Goal: Task Accomplishment & Management: Manage account settings

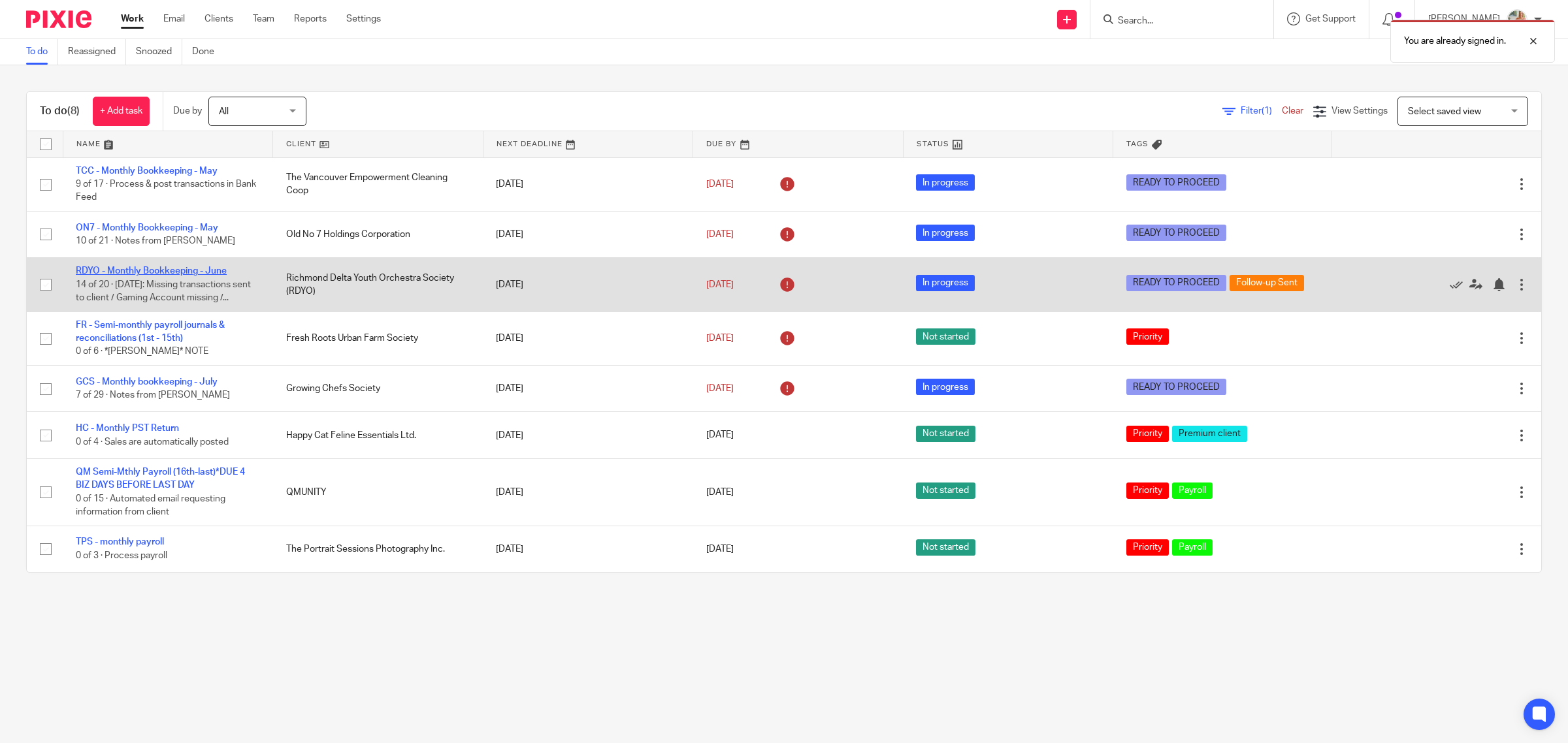
click at [193, 270] on link "RDYO - Monthly Bookkeeping - June" at bounding box center [151, 271] width 151 height 9
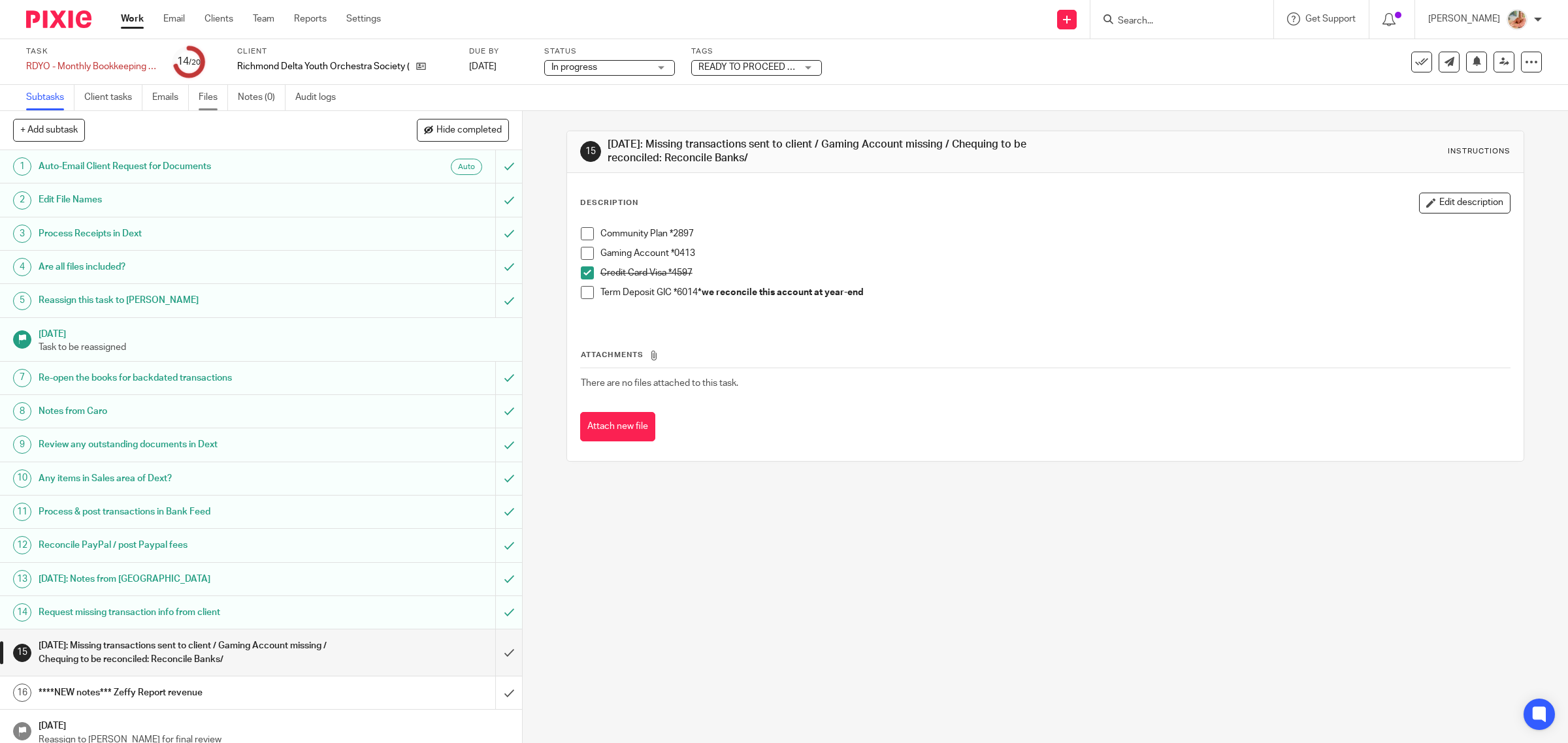
click at [211, 89] on link "Files" at bounding box center [213, 97] width 30 height 25
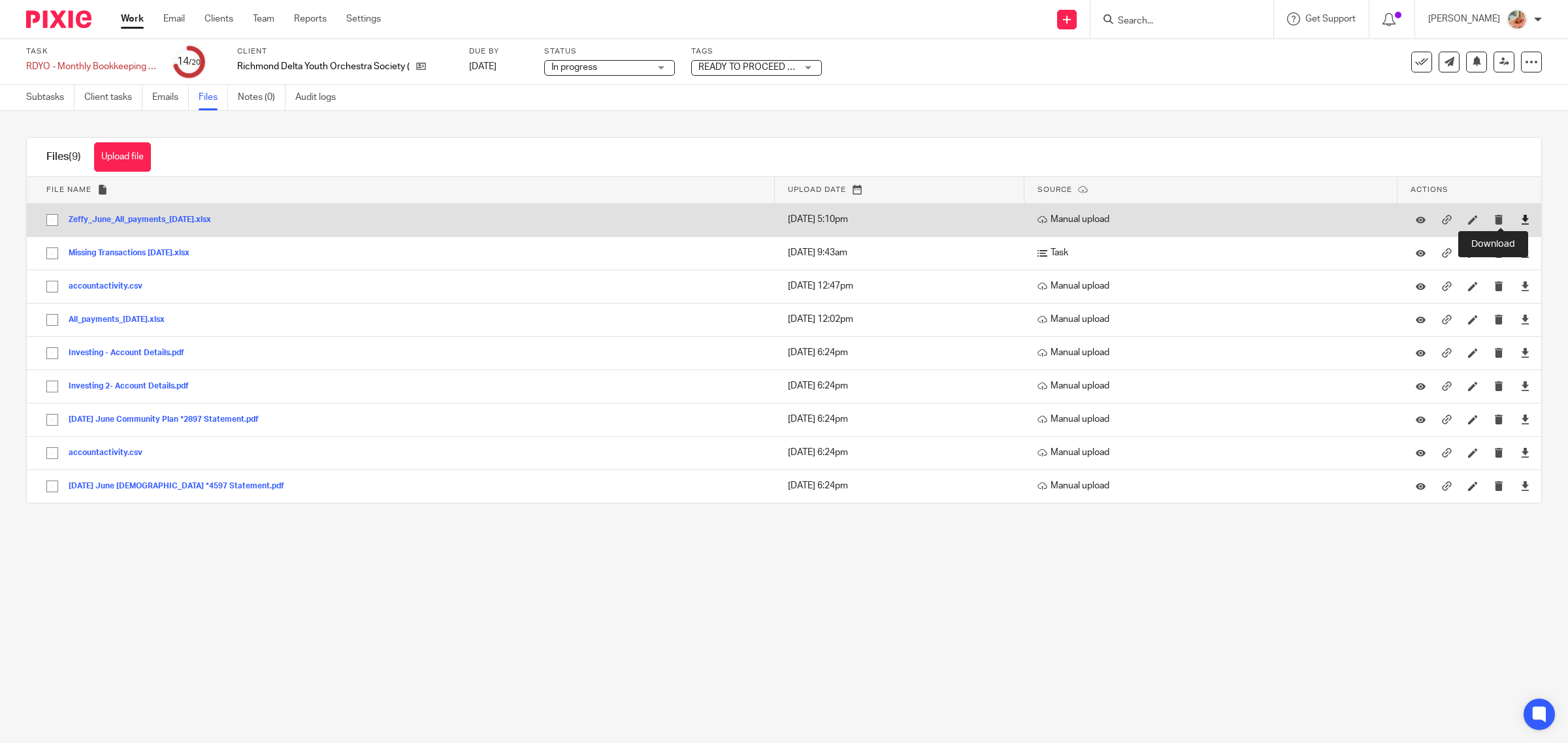
click at [1520, 219] on icon at bounding box center [1525, 220] width 10 height 10
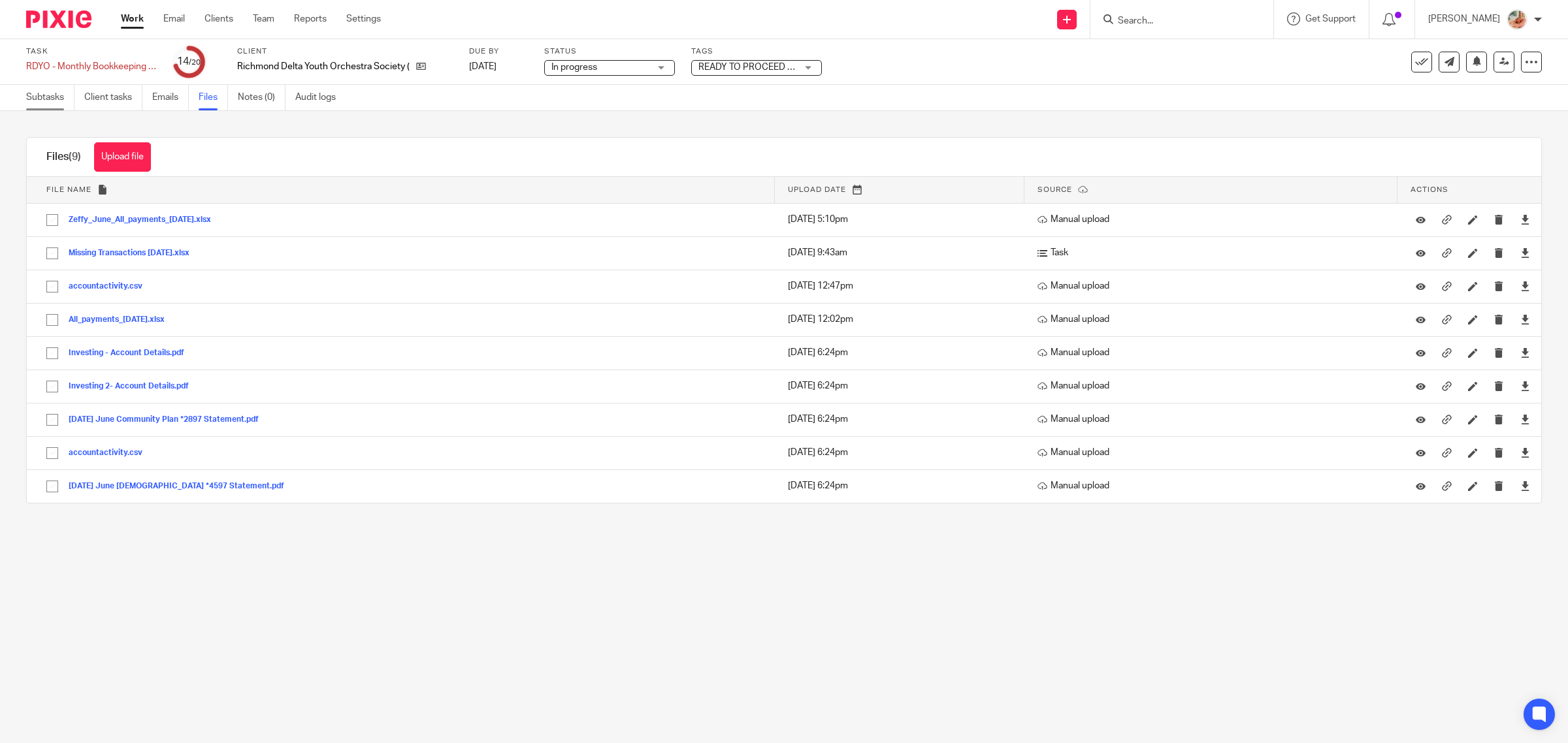
click at [56, 92] on link "Subtasks" at bounding box center [50, 97] width 48 height 25
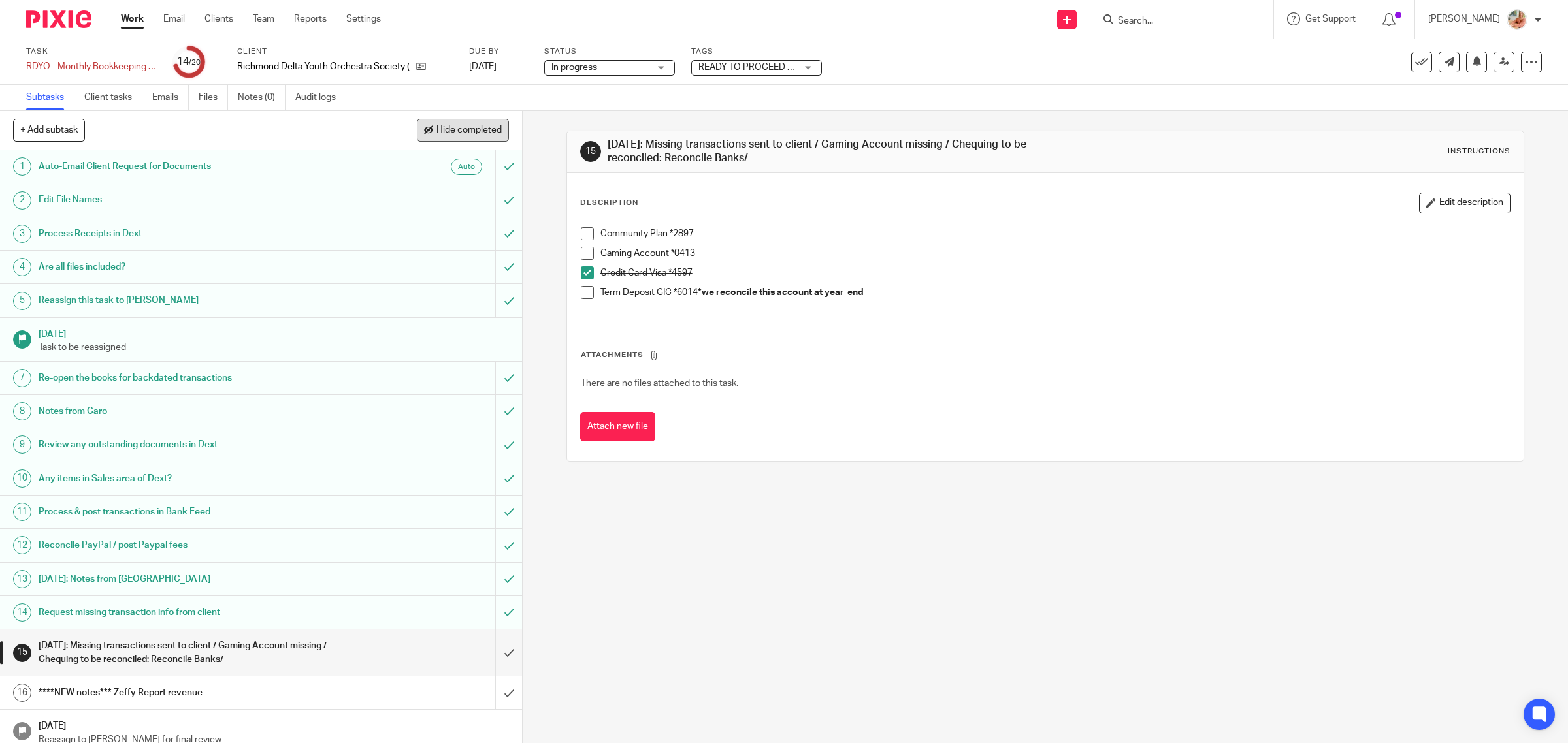
click at [454, 130] on span "Hide completed" at bounding box center [469, 130] width 66 height 10
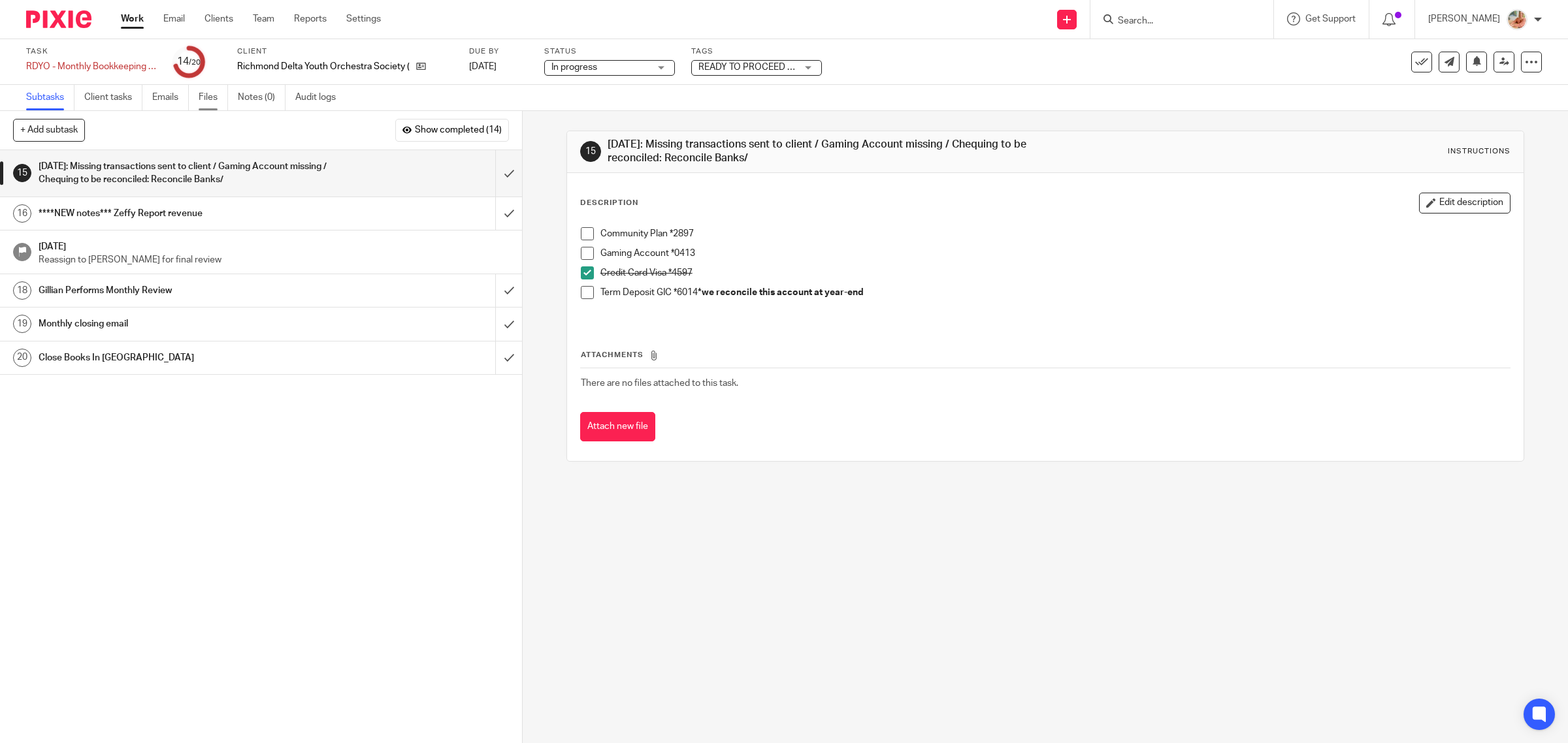
click at [203, 101] on link "Files" at bounding box center [213, 97] width 30 height 25
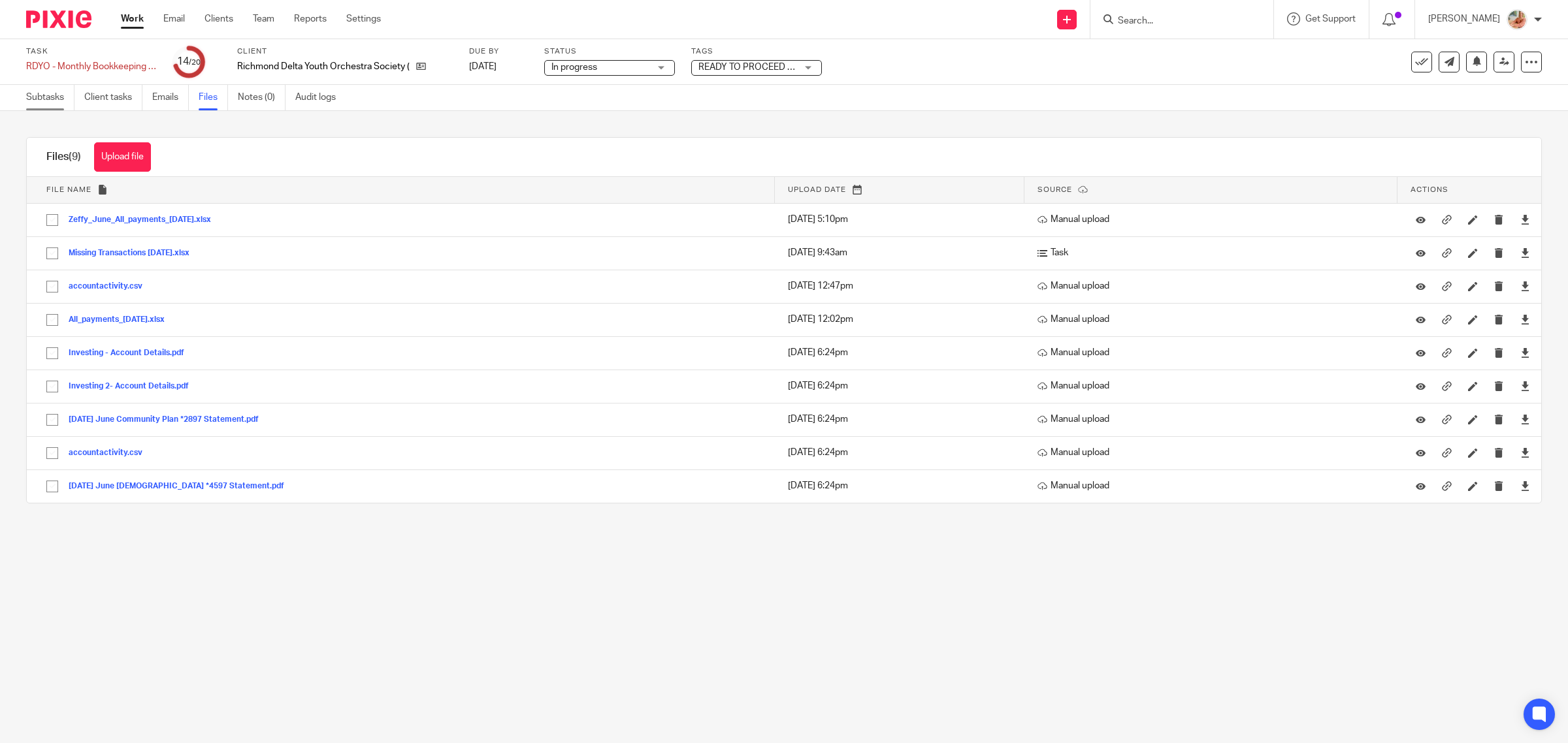
click at [51, 99] on link "Subtasks" at bounding box center [50, 97] width 48 height 25
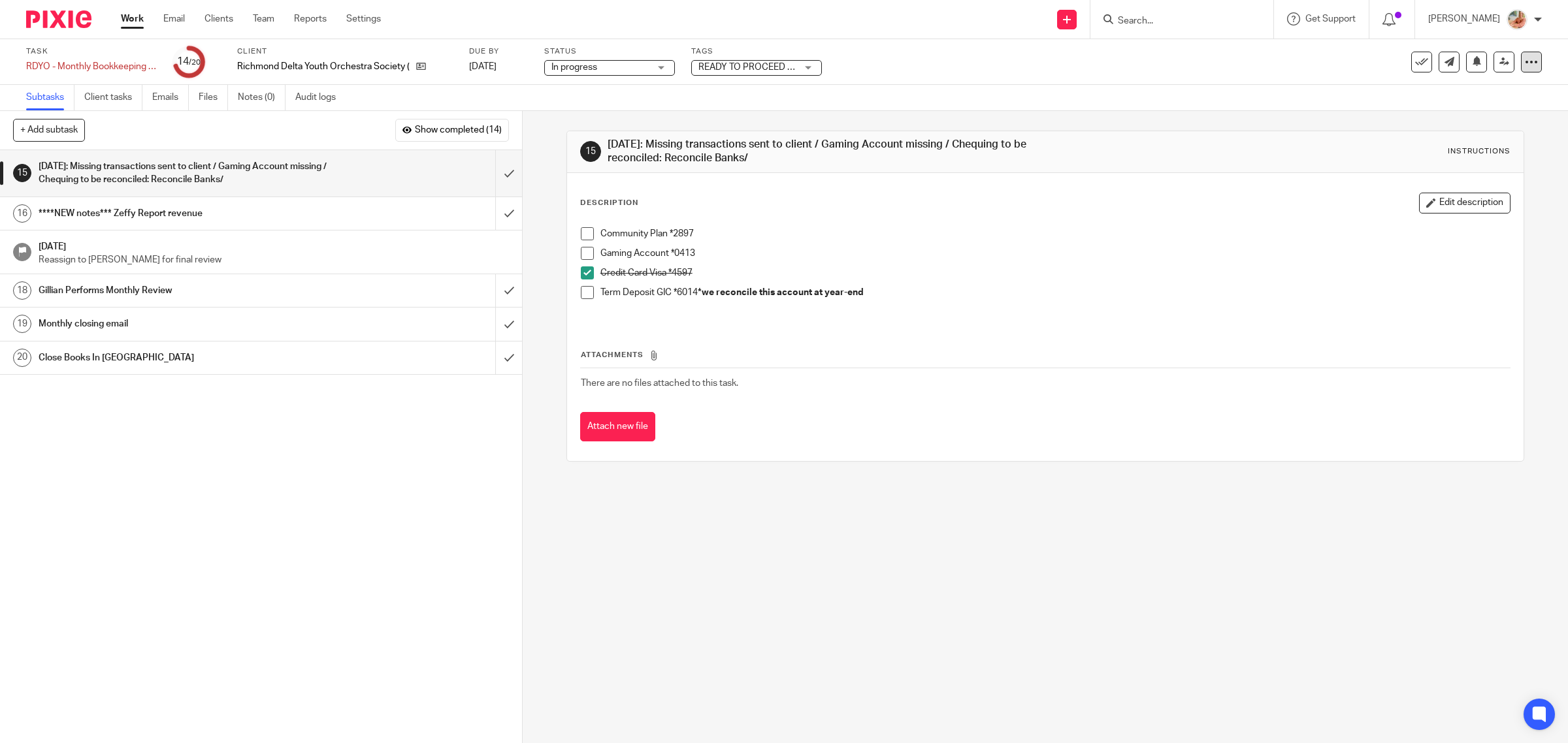
click at [1525, 62] on icon at bounding box center [1531, 62] width 13 height 13
click at [1471, 115] on link "Advanced task editor" at bounding box center [1479, 113] width 87 height 9
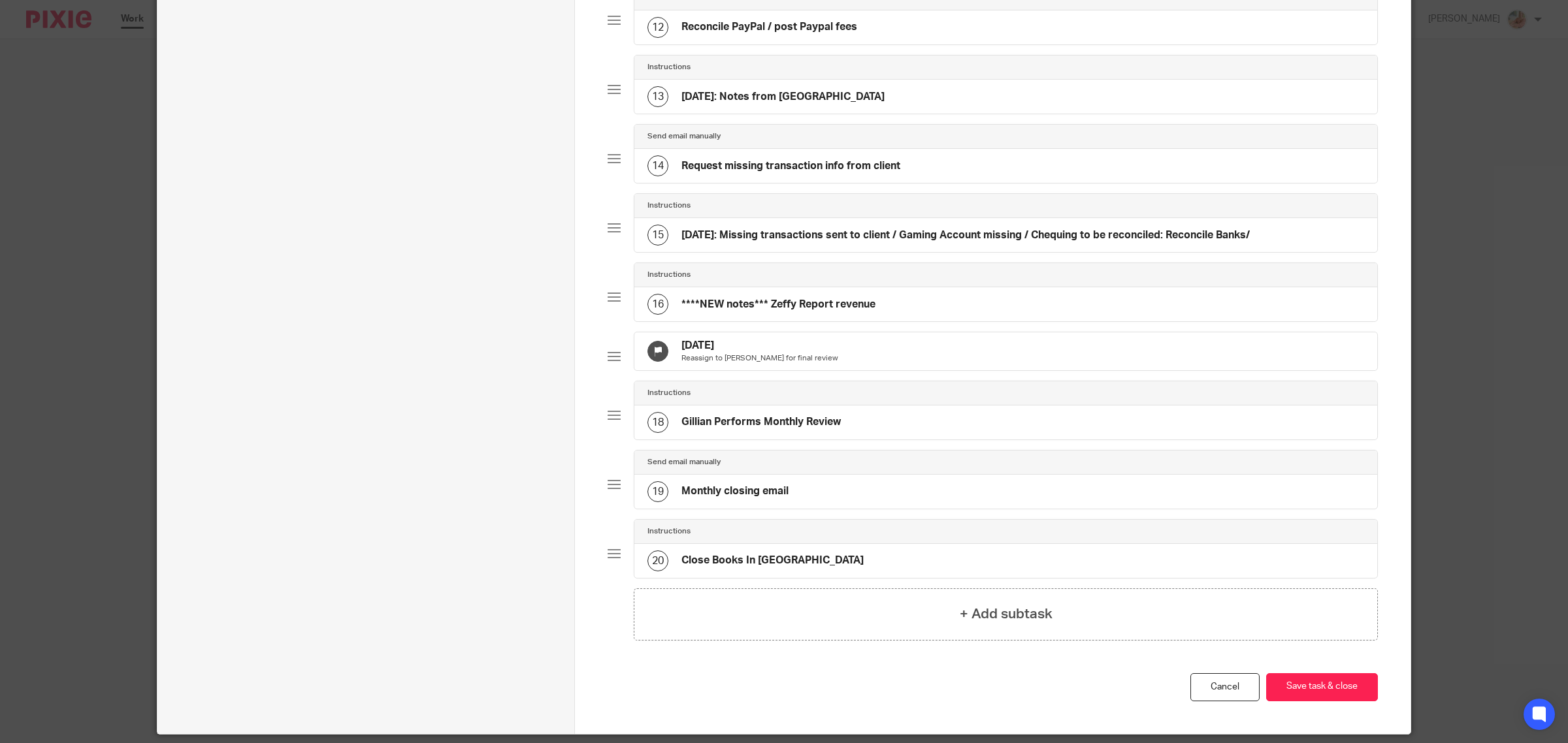
scroll to position [982, 0]
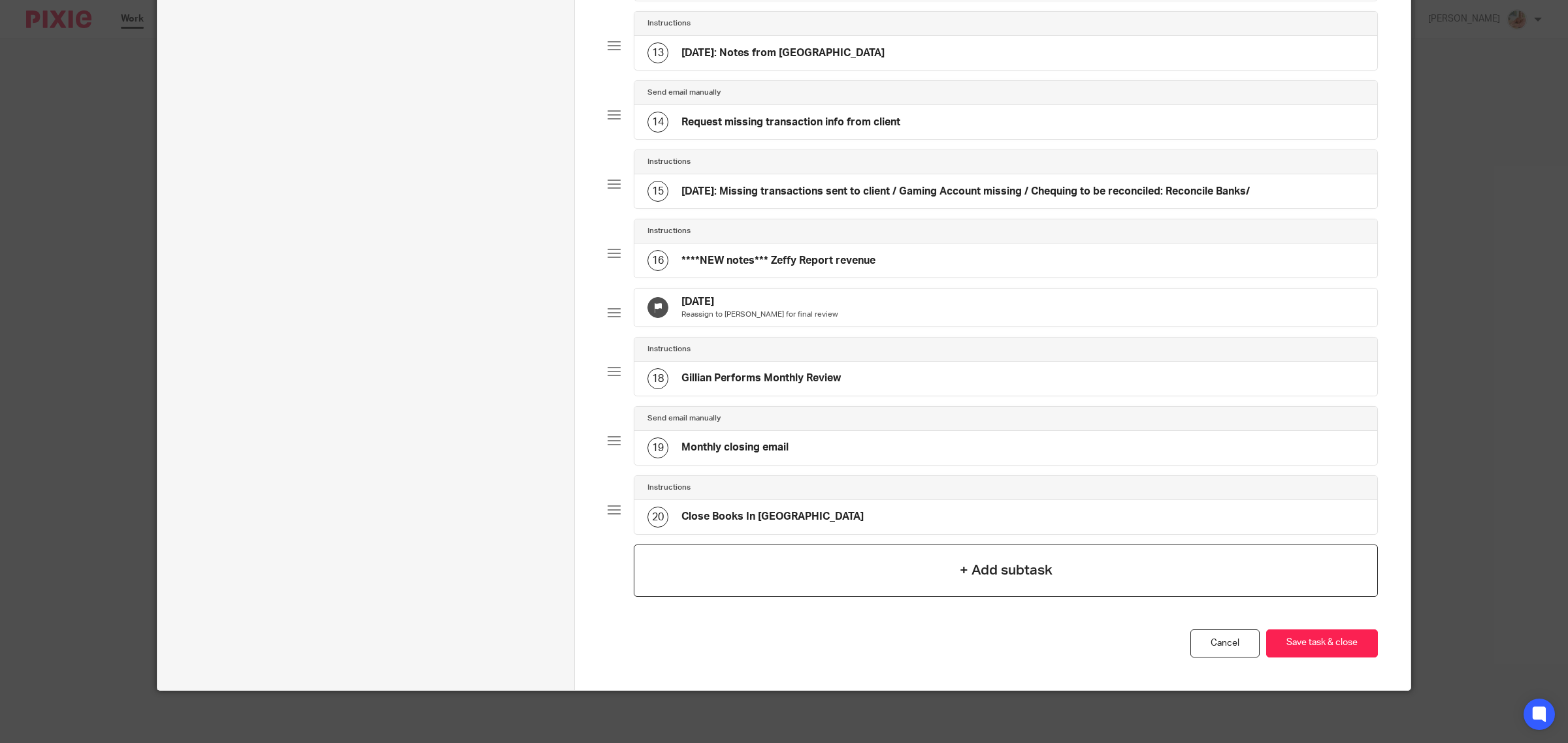
click at [960, 569] on h4 "+ Add subtask" at bounding box center [1006, 570] width 93 height 20
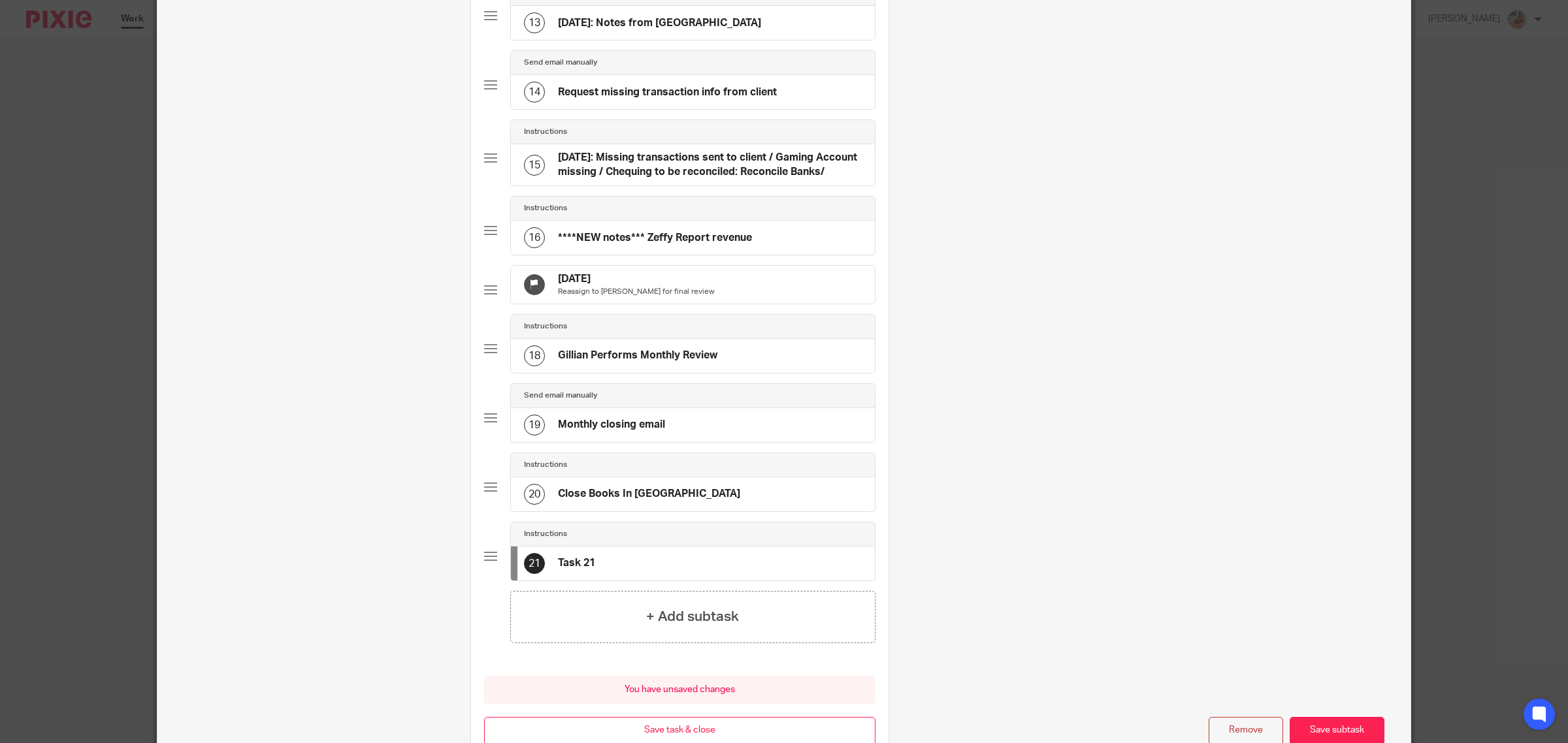
scroll to position [0, 0]
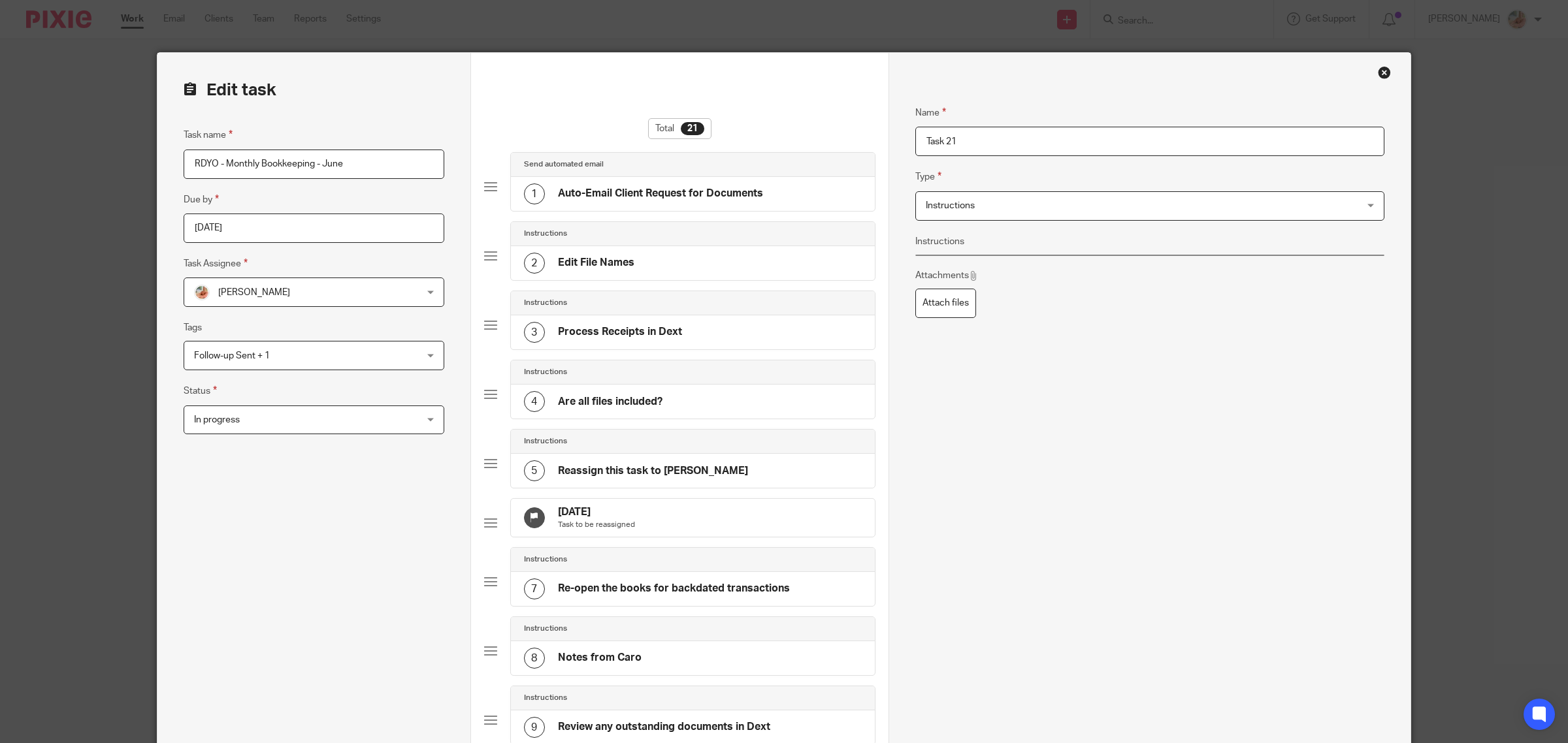
drag, startPoint x: 967, startPoint y: 144, endPoint x: 921, endPoint y: 142, distance: 46.0
click at [921, 142] on input "Task 21" at bounding box center [1149, 141] width 469 height 30
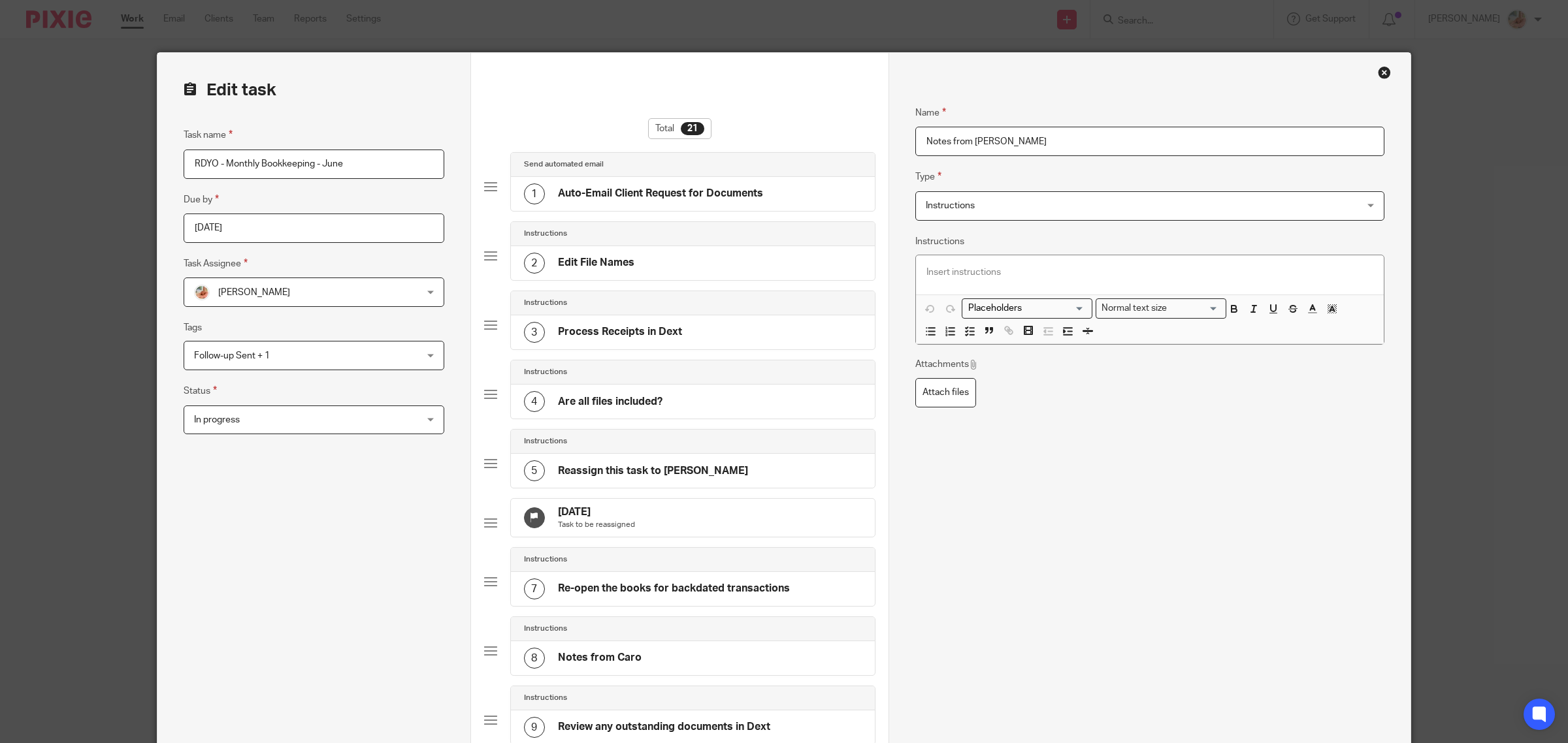
type input "Notes from [PERSON_NAME]"
click at [973, 270] on p at bounding box center [1150, 272] width 447 height 13
